Goal: Transaction & Acquisition: Purchase product/service

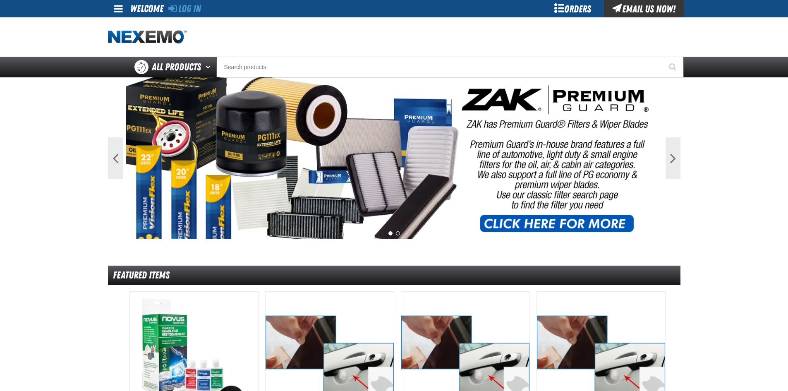
click at [571, 5] on div "Orders" at bounding box center [573, 8] width 62 height 17
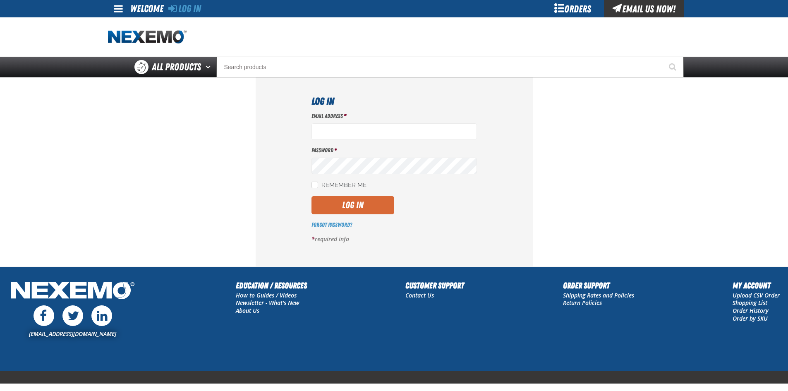
type input "[EMAIL_ADDRESS][DOMAIN_NAME]"
click at [343, 204] on button "Log In" at bounding box center [353, 205] width 83 height 18
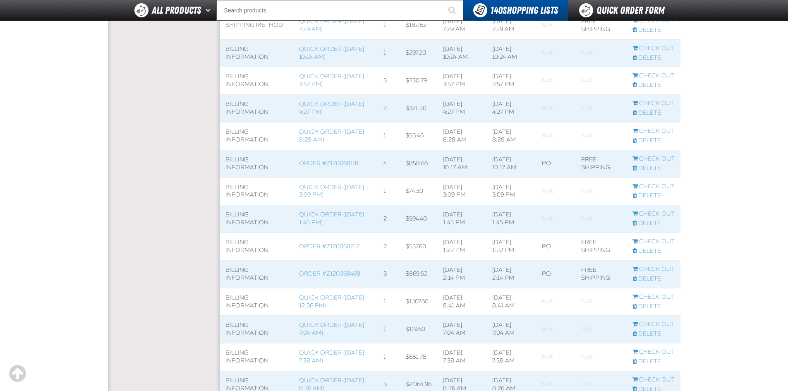
scroll to position [662, 0]
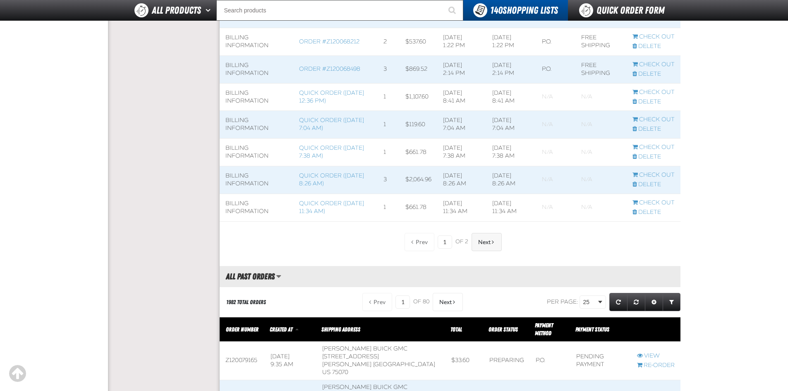
click at [494, 239] on button "Next" at bounding box center [487, 242] width 30 height 18
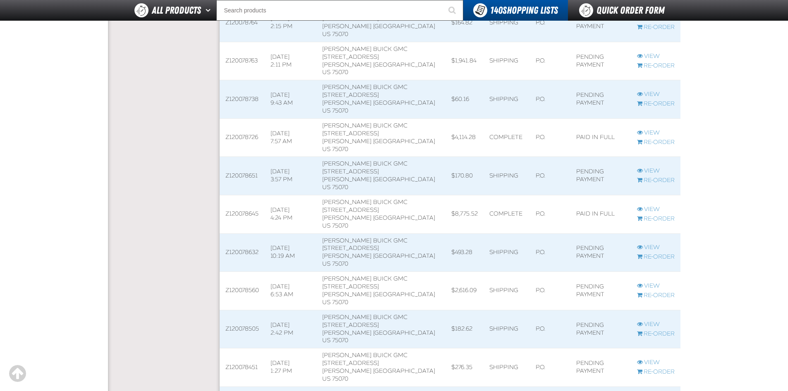
scroll to position [1241, 0]
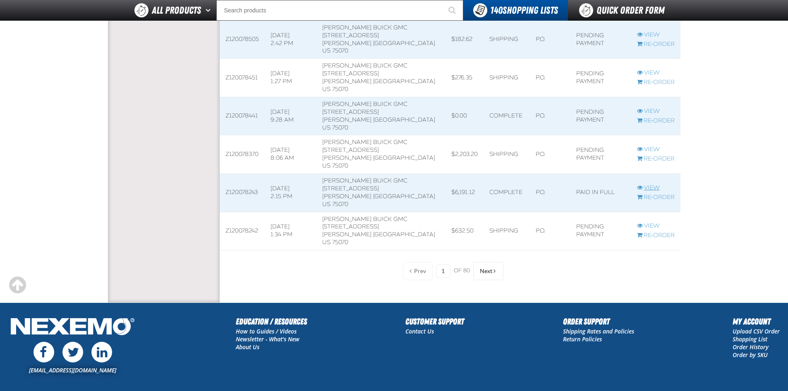
click at [649, 184] on link "View" at bounding box center [656, 188] width 38 height 8
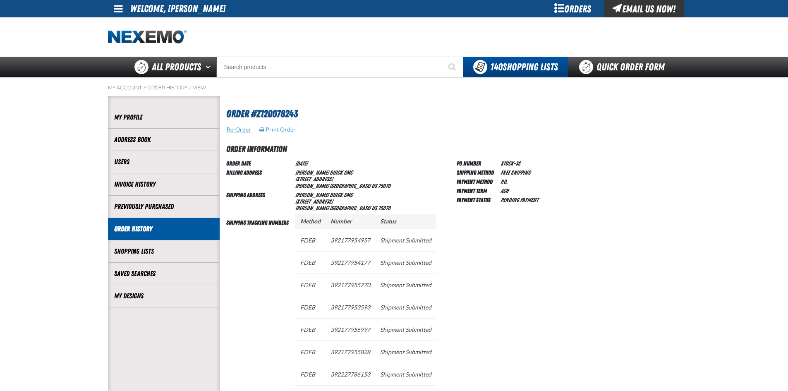
click at [237, 130] on button "Re-Order" at bounding box center [238, 129] width 25 height 7
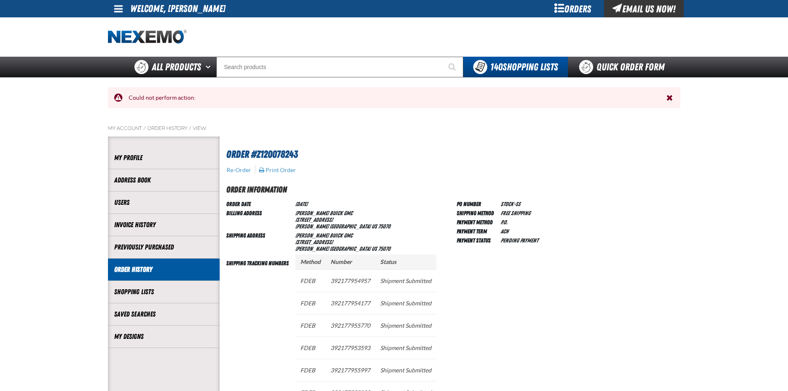
scroll to position [0, 0]
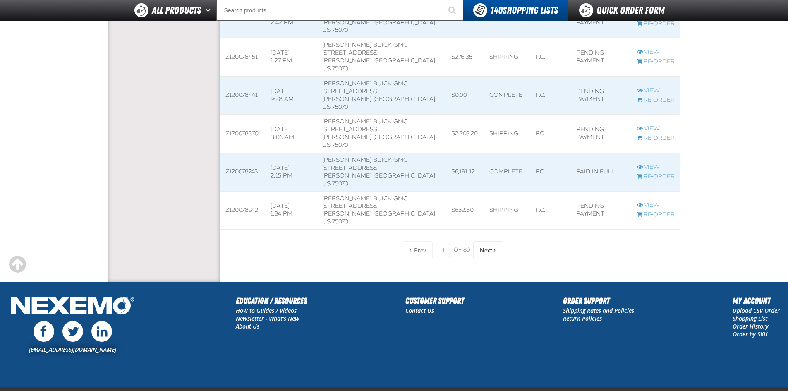
scroll to position [1241, 0]
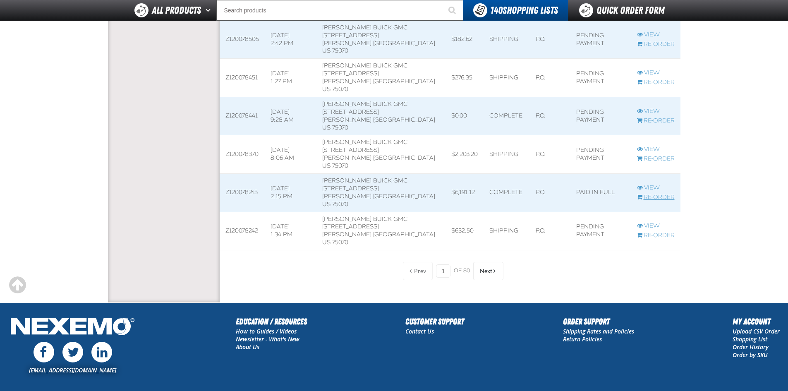
click at [659, 197] on link "Re-Order" at bounding box center [656, 198] width 38 height 8
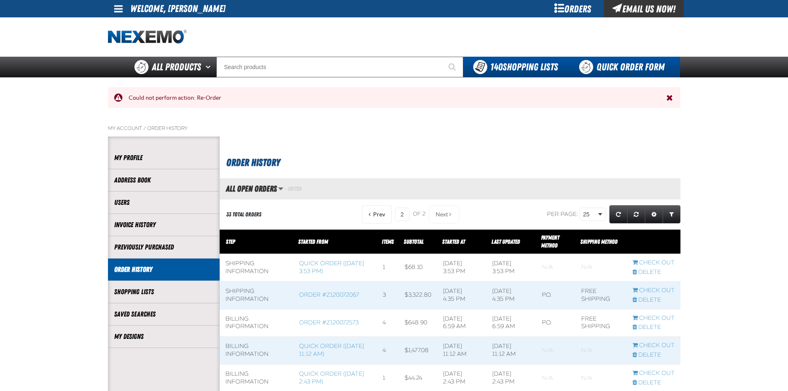
scroll to position [0, 0]
click at [614, 70] on link "Quick Order Form" at bounding box center [624, 67] width 112 height 21
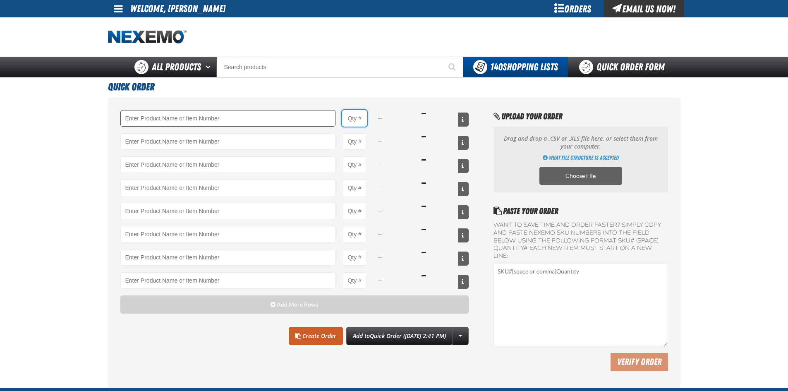
drag, startPoint x: 364, startPoint y: 121, endPoint x: 217, endPoint y: 116, distance: 146.9
click at [228, 123] on div "--" at bounding box center [294, 118] width 349 height 17
type input "60"
drag, startPoint x: 360, startPoint y: 142, endPoint x: 263, endPoint y: 140, distance: 96.8
click at [272, 141] on div "--" at bounding box center [294, 141] width 349 height 17
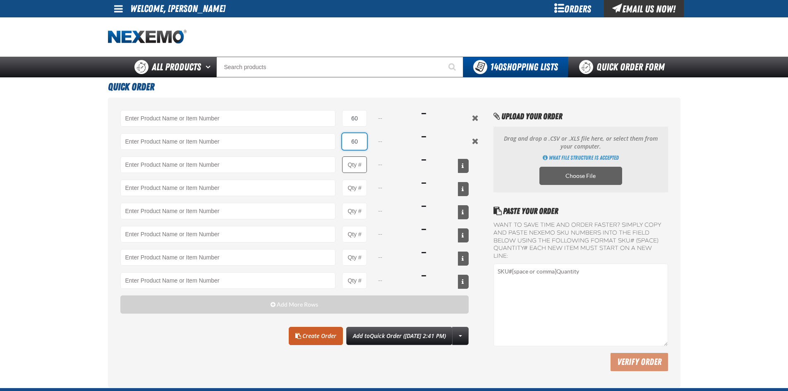
type input "60"
drag, startPoint x: 365, startPoint y: 163, endPoint x: 209, endPoint y: 171, distance: 155.8
click at [209, 171] on div "--" at bounding box center [294, 164] width 349 height 17
type input "40"
drag, startPoint x: 338, startPoint y: 189, endPoint x: 199, endPoint y: 198, distance: 138.9
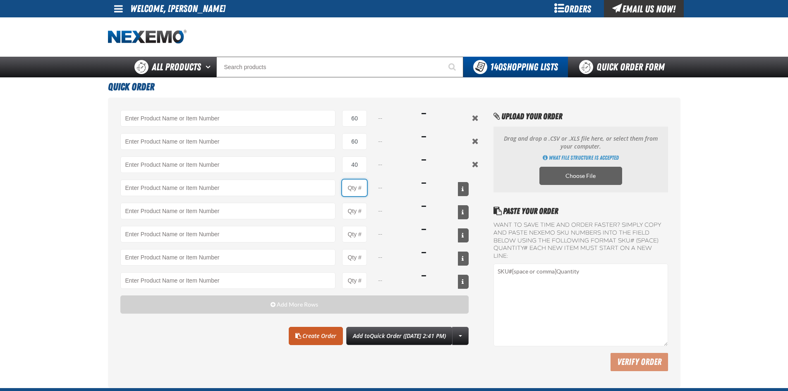
click at [229, 198] on div "60 -- 60 -- 40 -- -- -- -- -- --" at bounding box center [294, 199] width 349 height 179
type input "5"
drag, startPoint x: 363, startPoint y: 211, endPoint x: 223, endPoint y: 210, distance: 140.7
click at [235, 214] on div "--" at bounding box center [294, 211] width 349 height 17
type input "4"
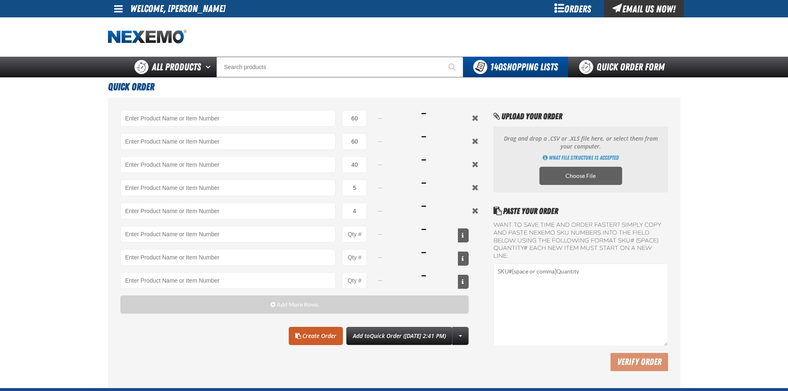
click at [366, 86] on h1 "Quick Order" at bounding box center [394, 85] width 573 height 17
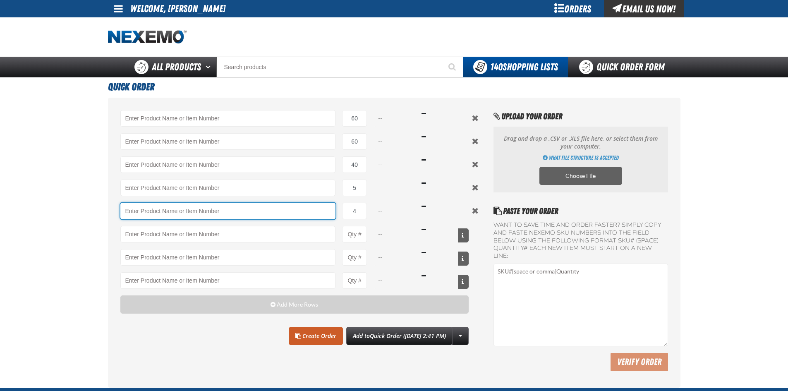
click at [155, 210] on input "Product" at bounding box center [228, 211] width 216 height 17
paste input "XPCSB3036-100"
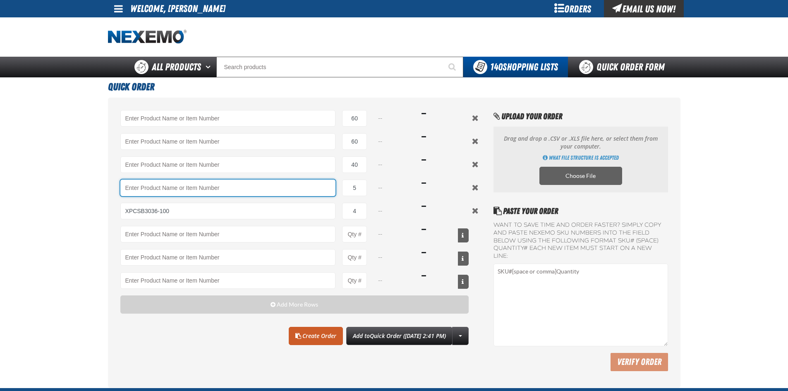
click at [163, 189] on input "Product" at bounding box center [228, 188] width 216 height 17
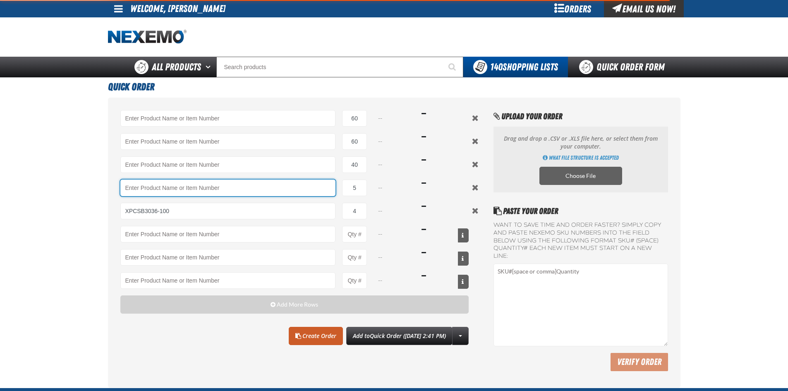
type input "XPCSB3036-100 - XPEL PRIME Color Stable Black 30% VLT (36&quot; x 100&#x27;)"
select select "roll"
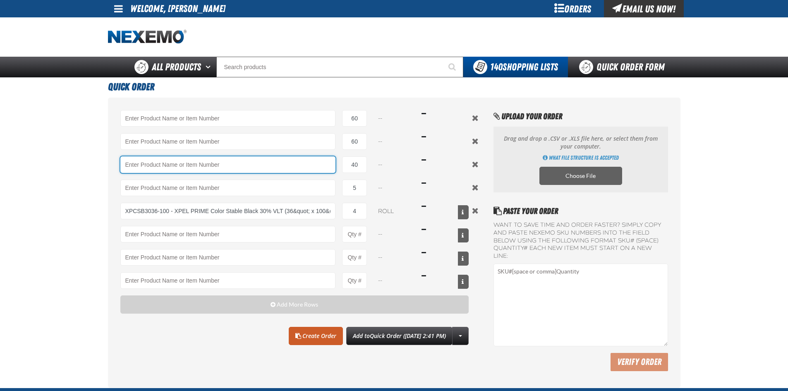
click at [173, 161] on input "Product" at bounding box center [228, 164] width 216 height 17
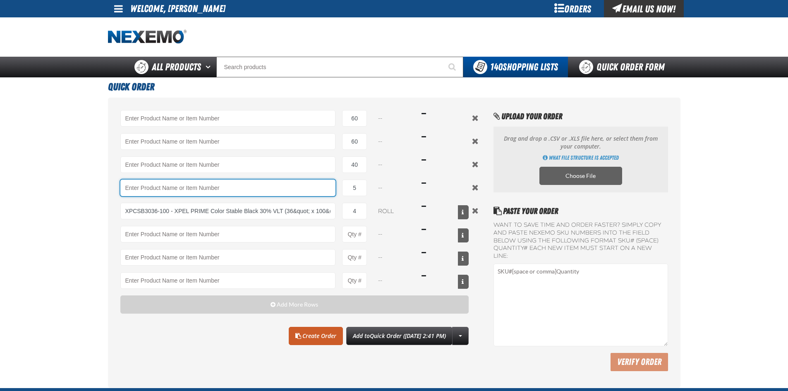
drag, startPoint x: 173, startPoint y: 161, endPoint x: 146, endPoint y: 189, distance: 38.0
click at [146, 189] on input "Product" at bounding box center [228, 188] width 216 height 17
paste input "XUPL24-100"
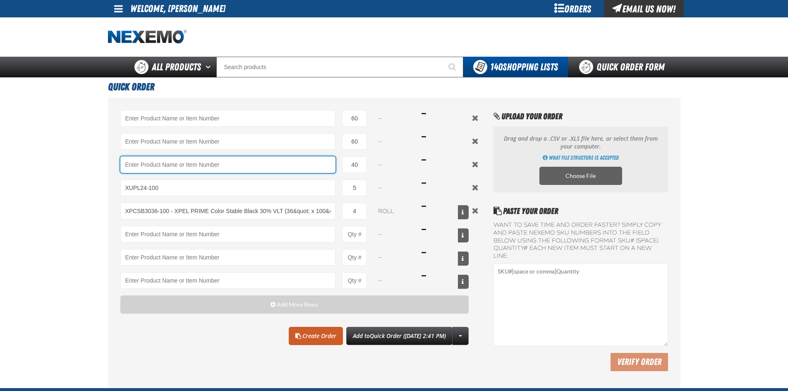
click at [189, 164] on input "Product" at bounding box center [228, 164] width 216 height 17
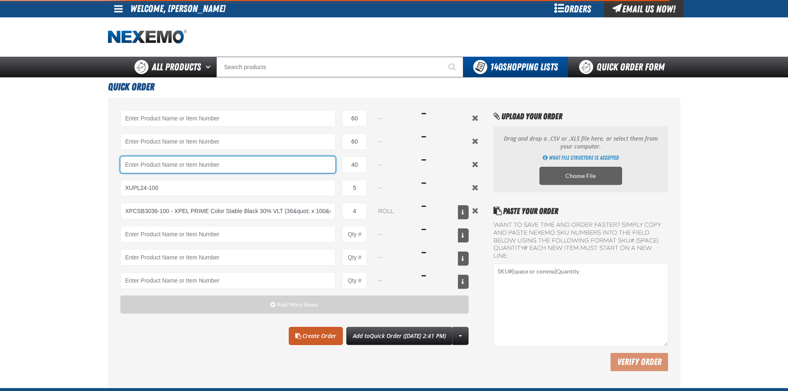
type input "XUPL24-100 - 24&quot; XPEL ULTIMATE PLUS Paint Protection Film (24&quot;x100&#x…"
select select "each"
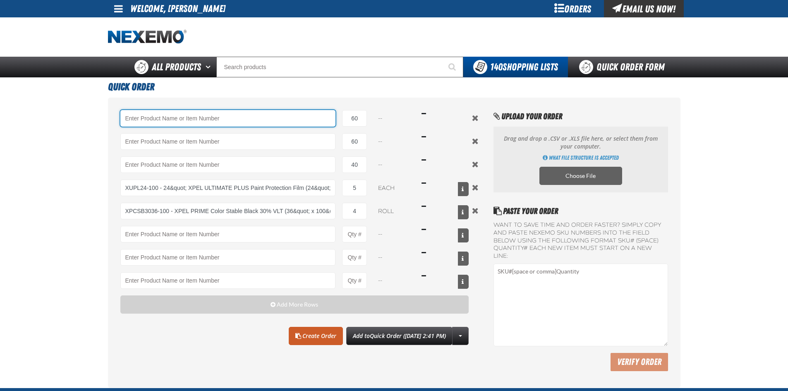
click at [246, 119] on input "Product" at bounding box center [228, 118] width 216 height 17
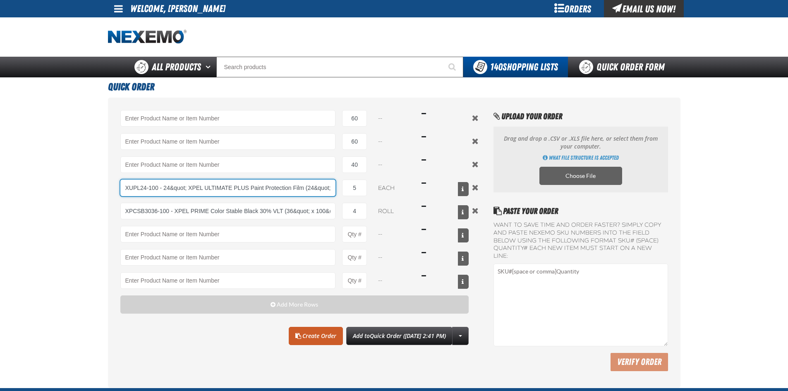
click at [251, 194] on input "XUPL24-100 - 24&quot; XPEL ULTIMATE PLUS Paint Protection Film (24&quot;x100&#x…" at bounding box center [228, 188] width 216 height 17
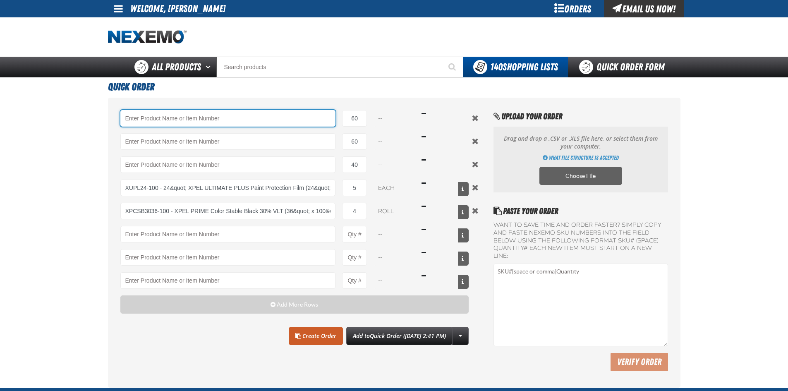
click at [137, 116] on input "Product" at bounding box center [228, 118] width 216 height 17
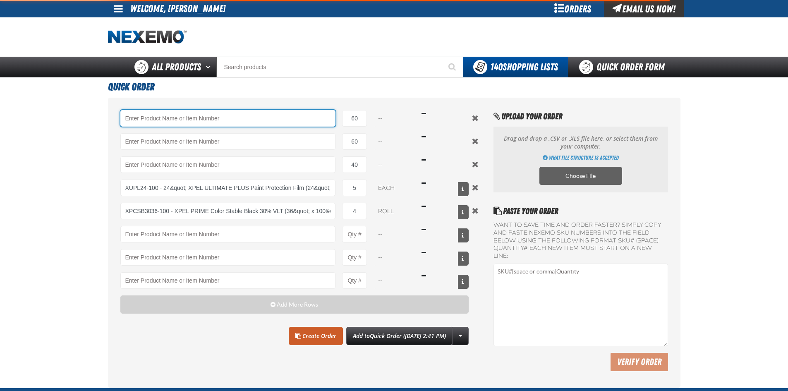
type input "XUPL24-100 - 24&quot; XPEL ULTIMATE PLUS Paint Protection Film (24&quot;x100&#x…"
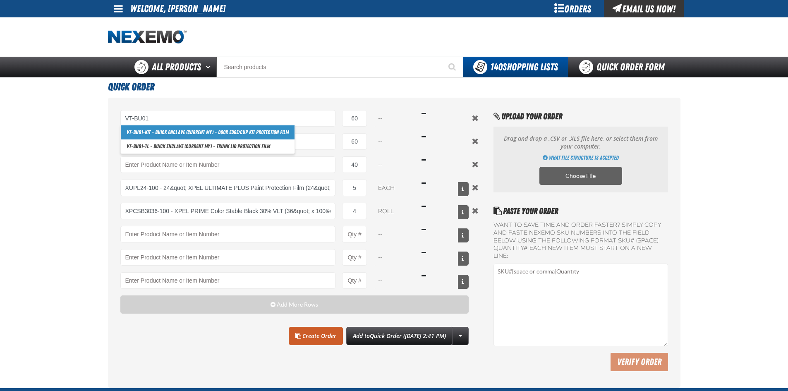
click at [181, 137] on link "VT-BU01 -KIT - Buick Enclave (Current MY) - Door Edge/Cup Kit Protection Film" at bounding box center [208, 132] width 174 height 14
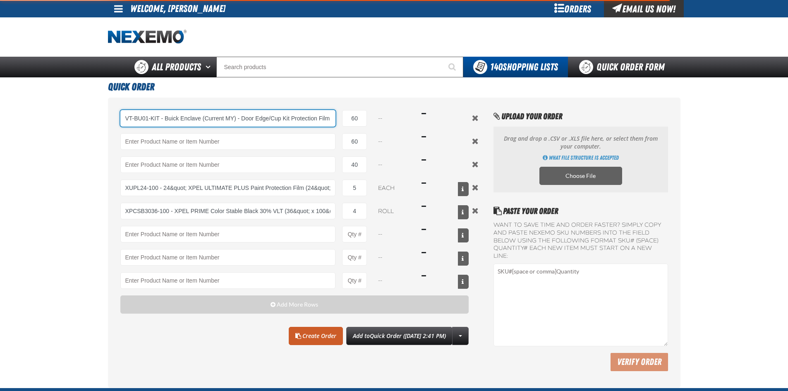
type input "VT-BU01-KIT - Buick Enclave (Current MY) - Door Edge/Cup Kit Protection Film"
select select "each"
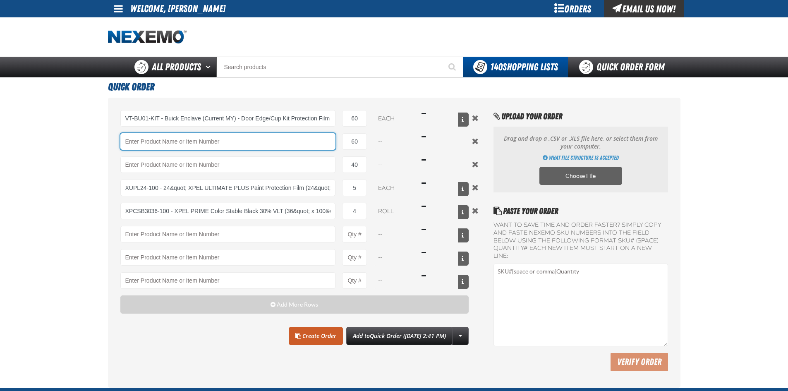
click at [176, 140] on input "Product" at bounding box center [228, 141] width 216 height 17
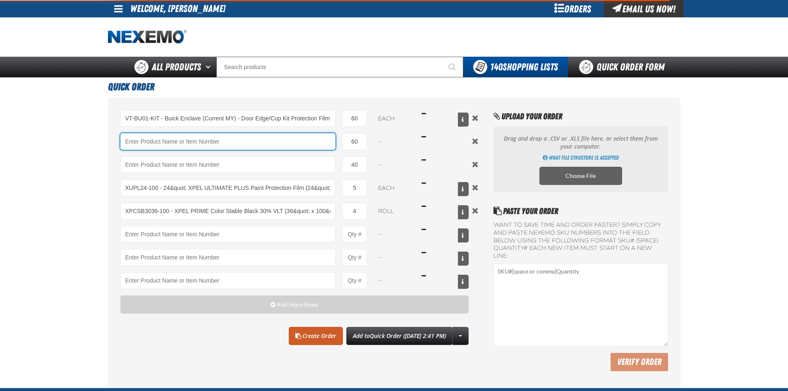
type input "VT-BU01-KIT - Buick Enclave (Current MY) - Door Edge/Cup Kit Protection Film"
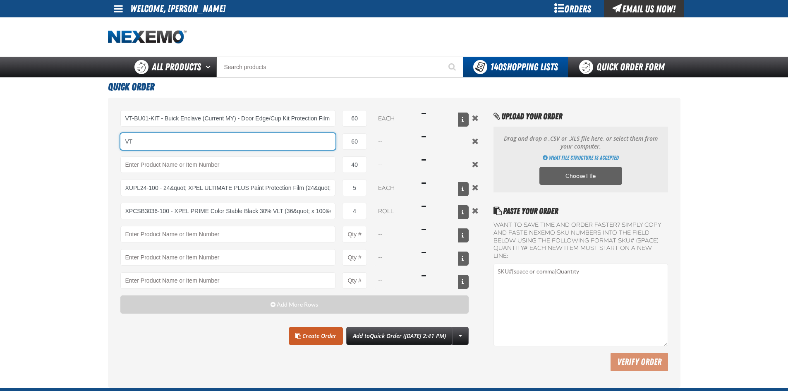
type input "VT"
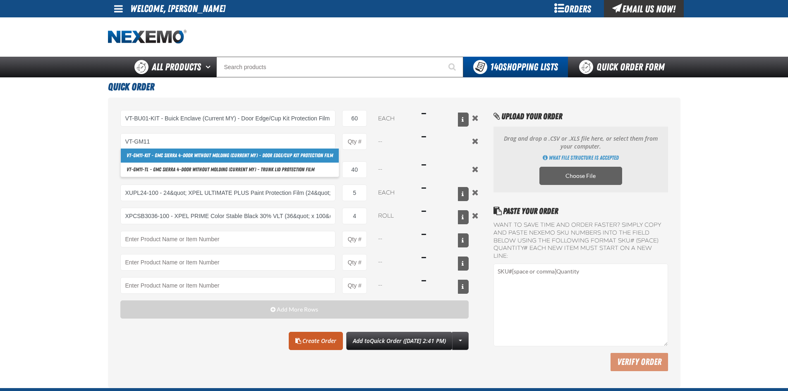
click at [179, 158] on link "VT-GM11 -KIT - GMC Sierra 4-door without molding (Current MY) - Door Edge/Cup K…" at bounding box center [230, 156] width 218 height 14
type input "VT-GM11-KIT - GMC Sierra 4-door without molding (Current MY) - Door Edge/Cup Ki…"
type input "1"
select select "each"
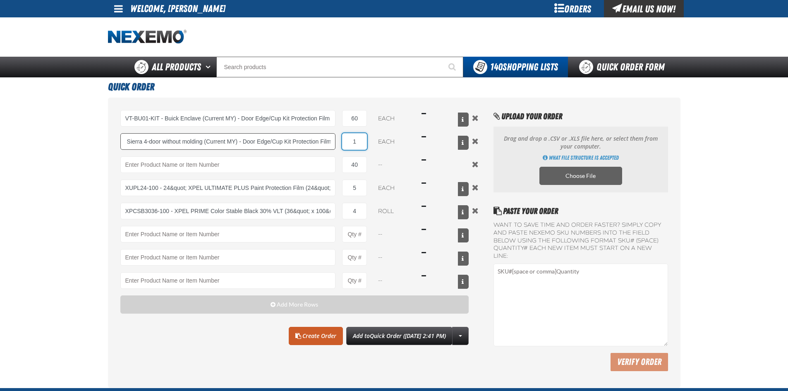
scroll to position [0, 0]
drag, startPoint x: 358, startPoint y: 141, endPoint x: 305, endPoint y: 145, distance: 52.7
click at [307, 145] on div "VT-GM11-KIT - GMC Sierra 4-door without molding (Current MY) - Door Edge/Cup Ki…" at bounding box center [294, 141] width 349 height 17
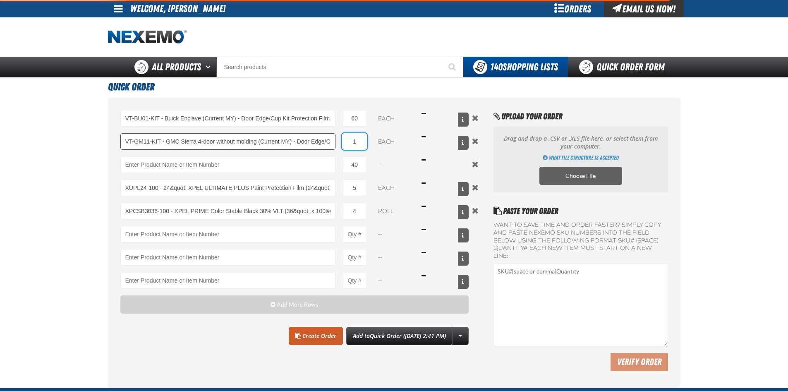
type input "VT-GM11-KIT - GMC Sierra 4-door without molding (Current MY) - Door Edge/Cup Ki…"
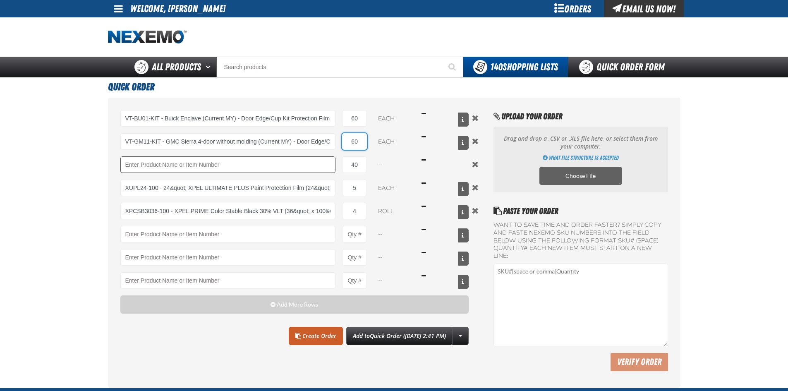
type input "60"
click at [141, 167] on input "Product" at bounding box center [228, 164] width 216 height 17
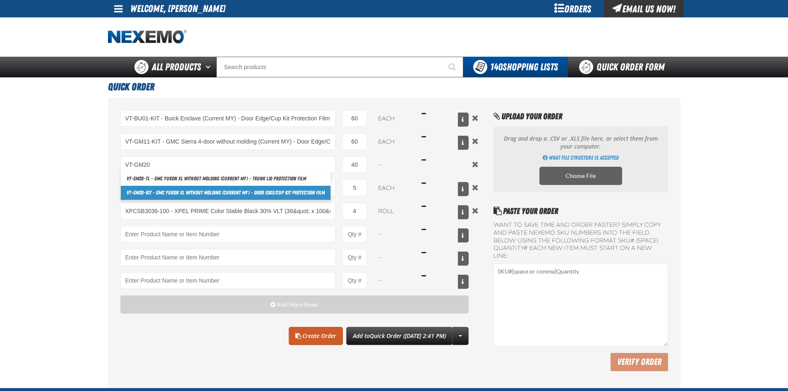
click at [218, 190] on link "VT-GM20 -KIT - GMC Yukon XL without molding (Current MY) - Door Edge/Cup Kit Pr…" at bounding box center [226, 193] width 210 height 14
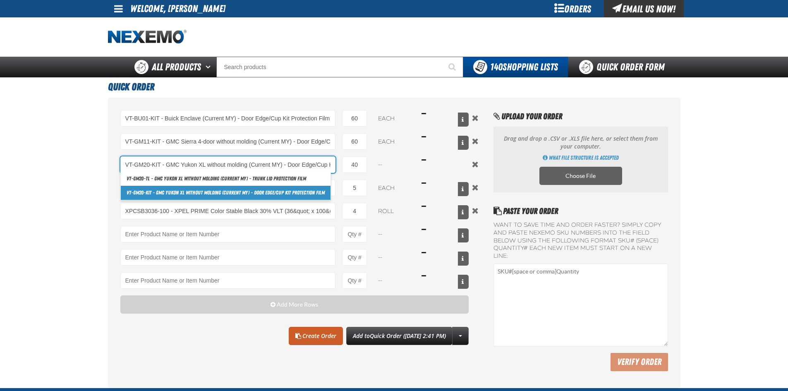
scroll to position [0, 46]
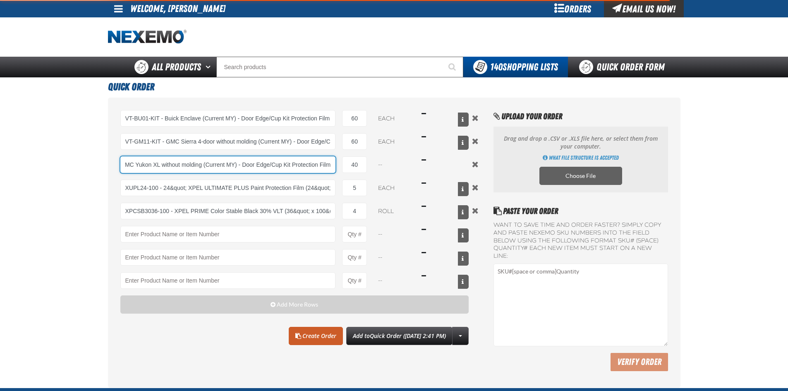
type input "VT-GM20-KIT - GMC Yukon XL without molding (Current MY) - Door Edge/Cup Kit Pro…"
select select "each"
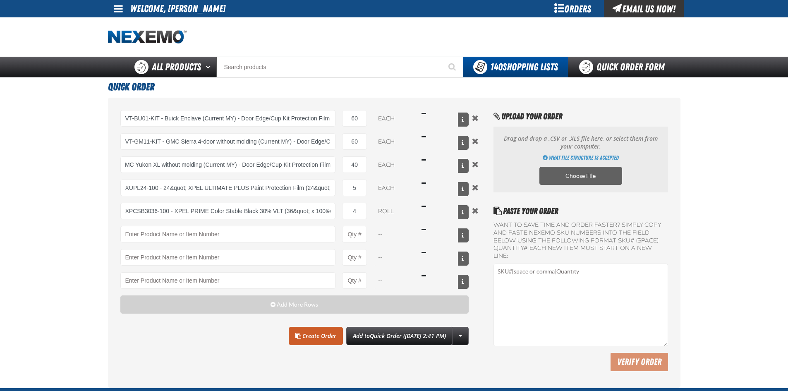
scroll to position [0, 0]
click at [10, 206] on main "Quick Order VT-BU01-KIT - Buick Enclave (Current MY) - Door Edge/Cup Kit Protec…" at bounding box center [394, 232] width 788 height 310
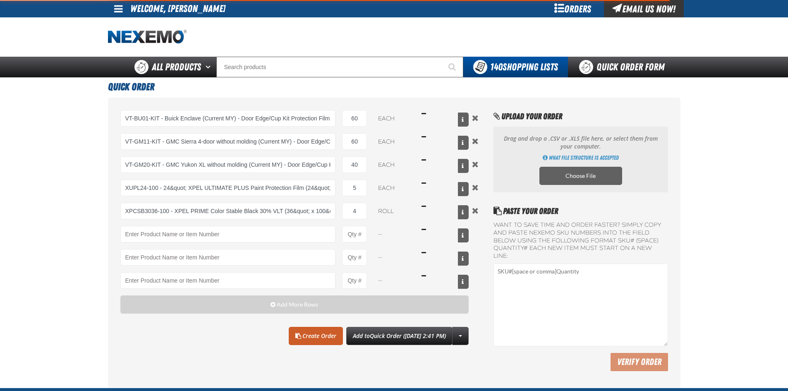
type input "VT-GM20-KIT - GMC Yukon XL without molding (Current MY) - Door Edge/Cup Kit Pro…"
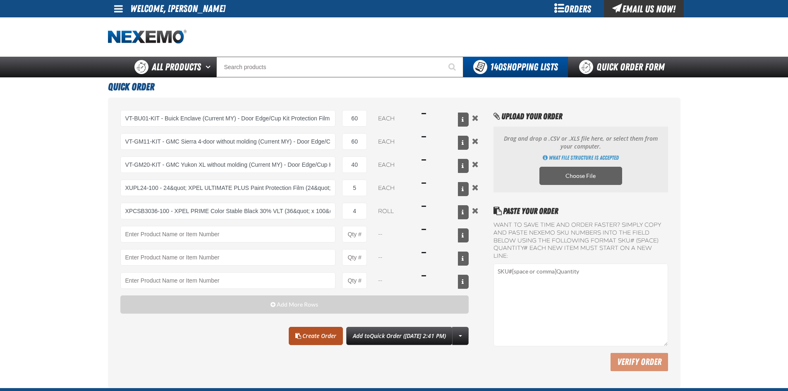
click at [294, 334] on link "Create Order" at bounding box center [316, 336] width 54 height 18
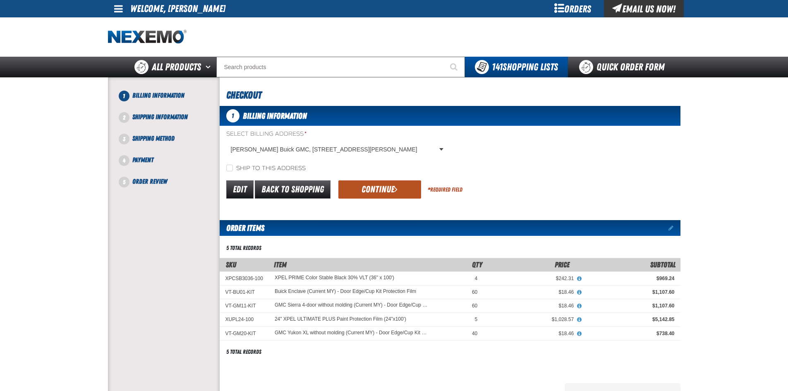
click at [381, 181] on button "Continue" at bounding box center [379, 189] width 83 height 18
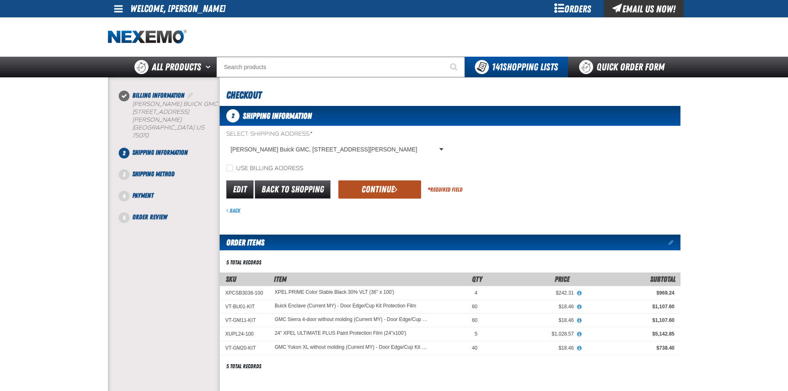
click at [378, 184] on button "Continue" at bounding box center [379, 189] width 83 height 18
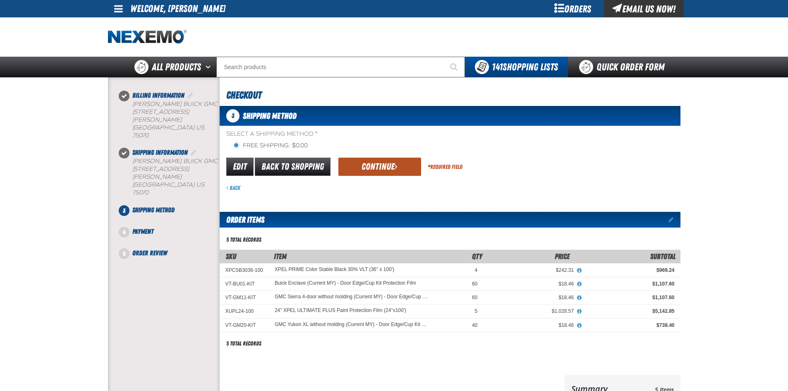
click at [382, 167] on button "Continue" at bounding box center [379, 167] width 83 height 18
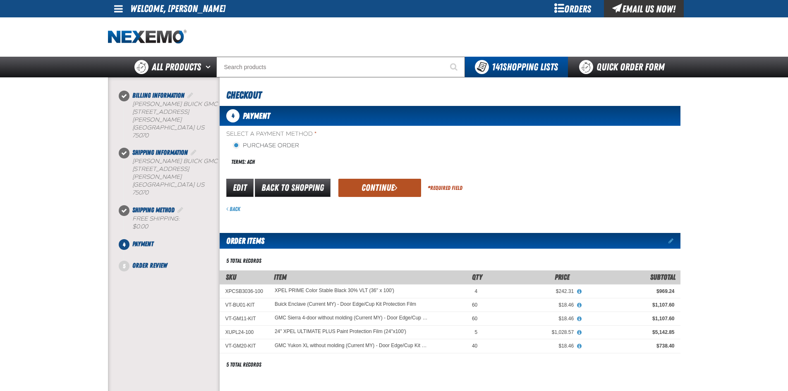
click at [381, 183] on button "Continue" at bounding box center [379, 188] width 83 height 18
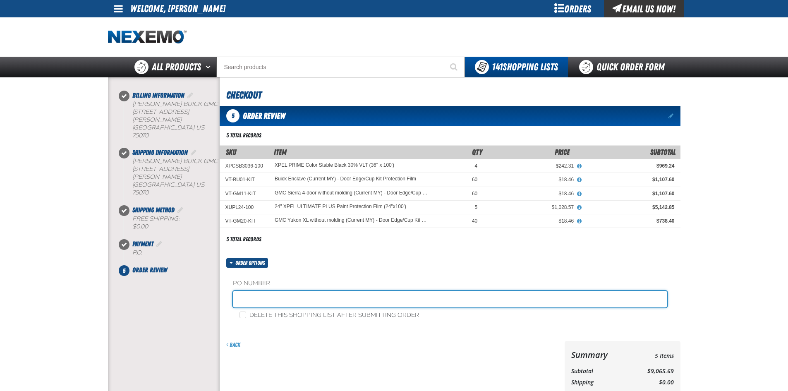
click at [246, 300] on input "text" at bounding box center [450, 299] width 434 height 17
type input "STOCK-SS"
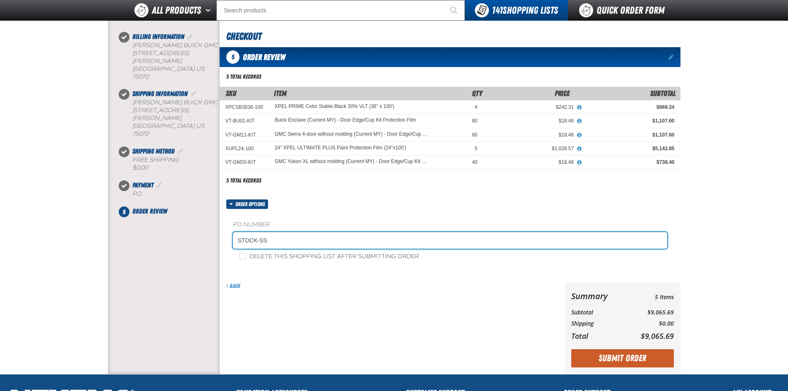
scroll to position [124, 0]
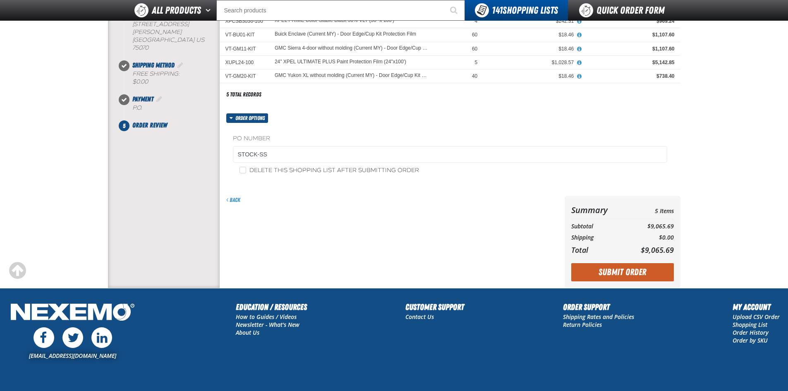
click at [254, 120] on span "Order options" at bounding box center [251, 118] width 33 height 10
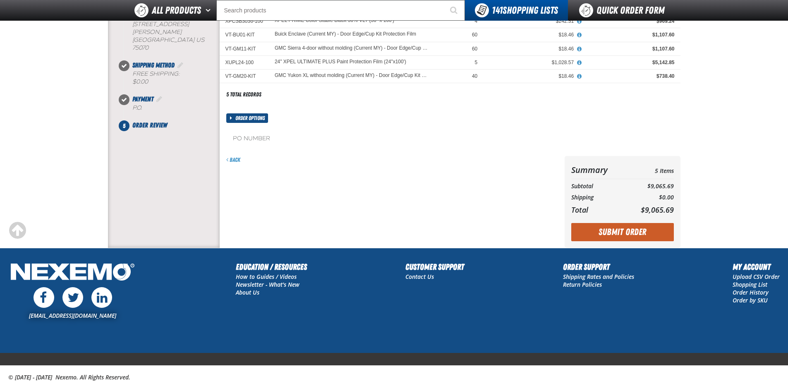
scroll to position [106, 0]
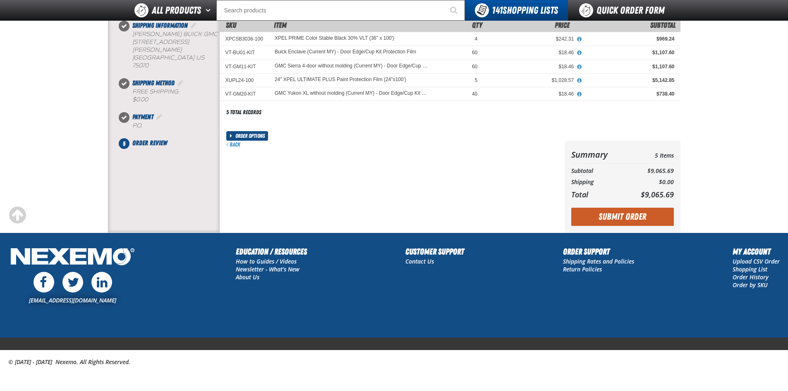
click at [252, 140] on span "Order options" at bounding box center [251, 136] width 33 height 10
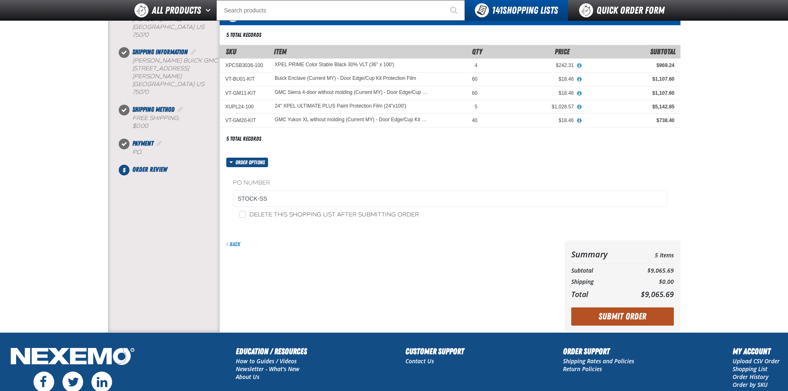
scroll to position [83, 0]
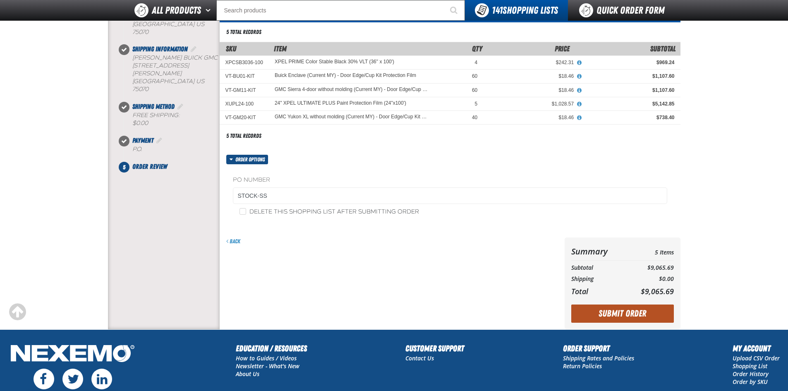
click at [628, 314] on button "Submit Order" at bounding box center [622, 313] width 103 height 18
